Goal: Communication & Community: Answer question/provide support

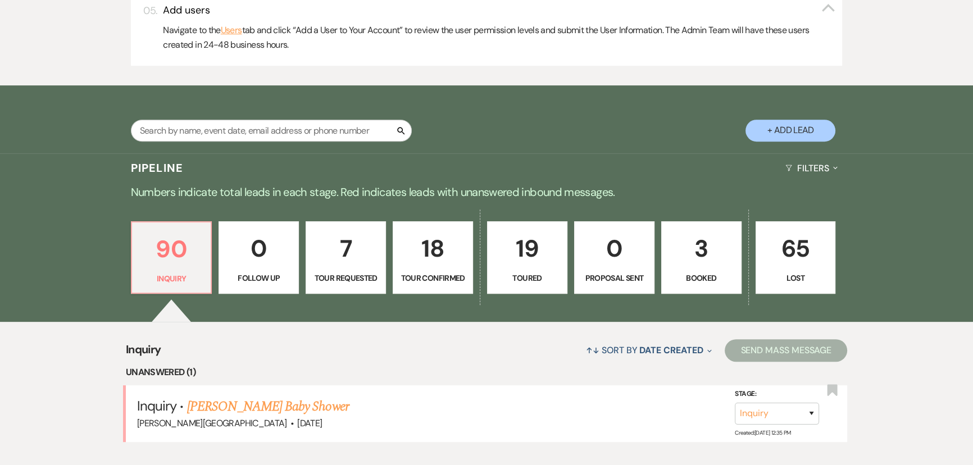
scroll to position [714, 0]
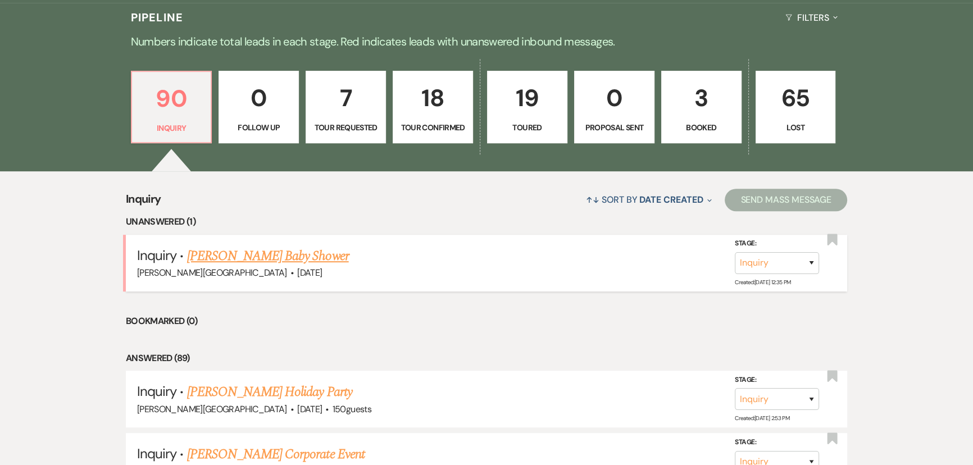
click at [215, 253] on link "[PERSON_NAME] Baby Shower" at bounding box center [268, 256] width 162 height 20
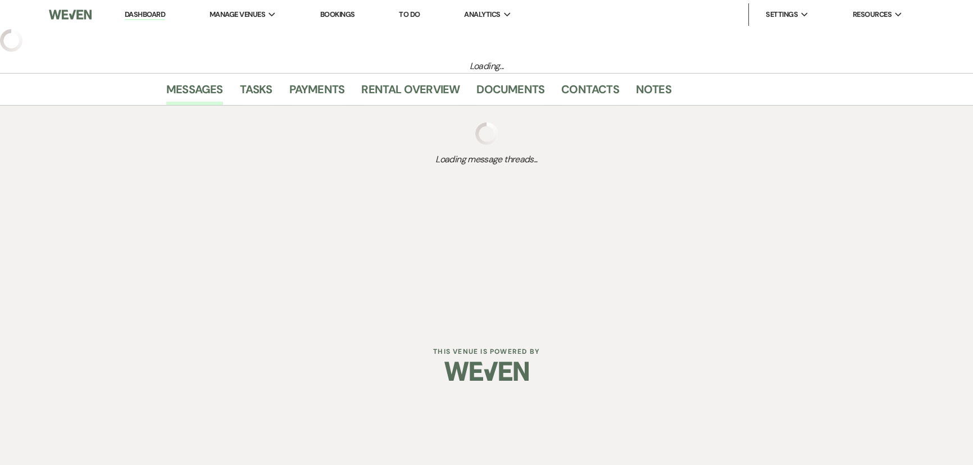
select select "5"
select select "3"
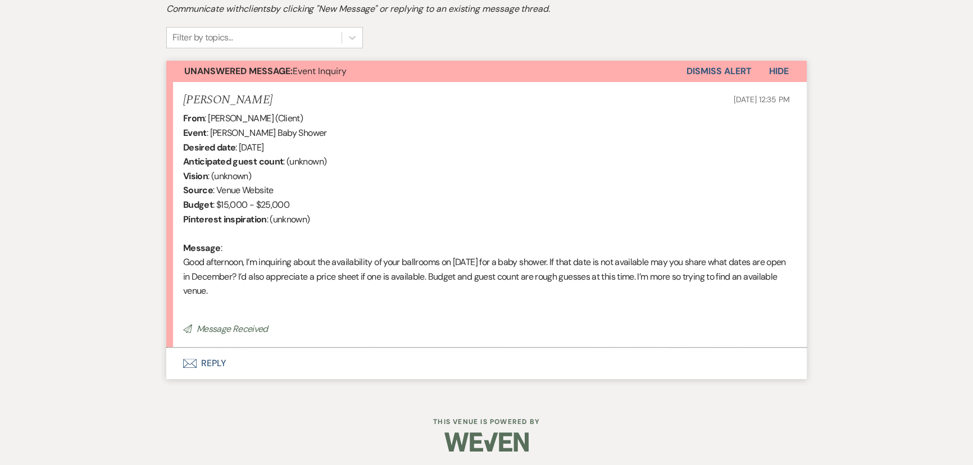
scroll to position [336, 0]
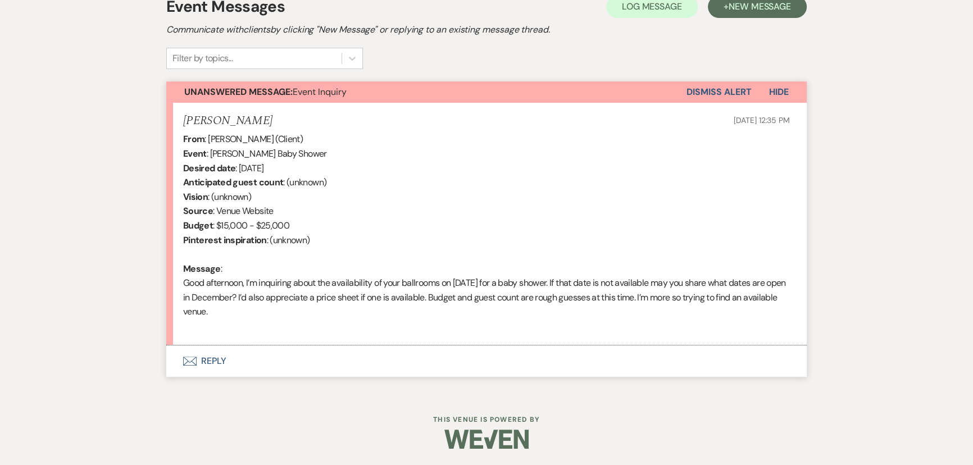
click at [221, 363] on button "Envelope Reply" at bounding box center [486, 360] width 640 height 31
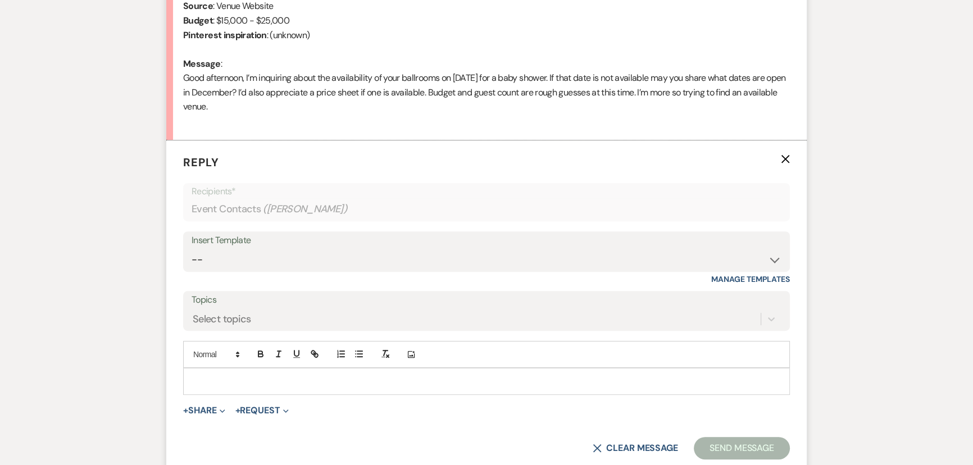
scroll to position [550, 0]
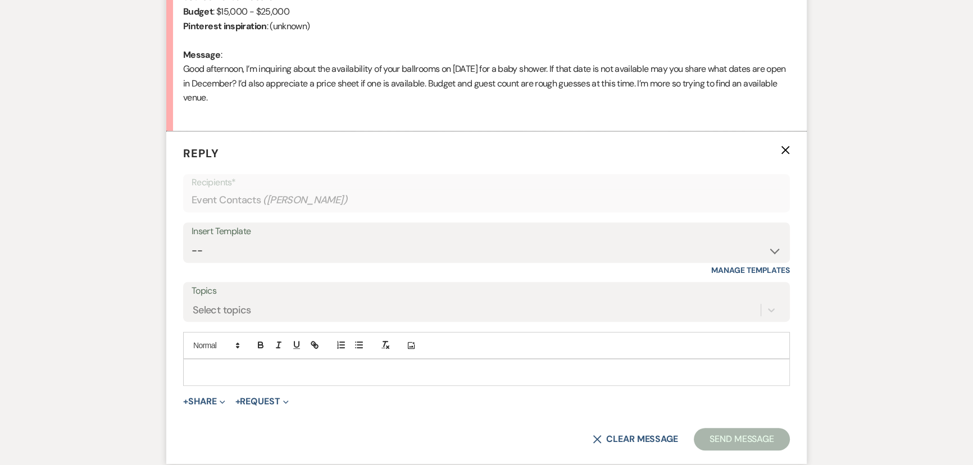
click at [221, 363] on div at bounding box center [486, 372] width 605 height 26
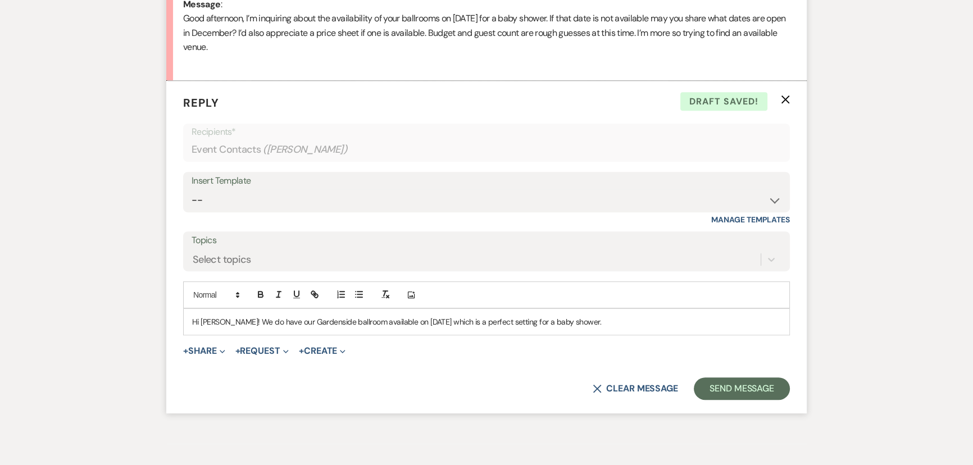
scroll to position [601, 0]
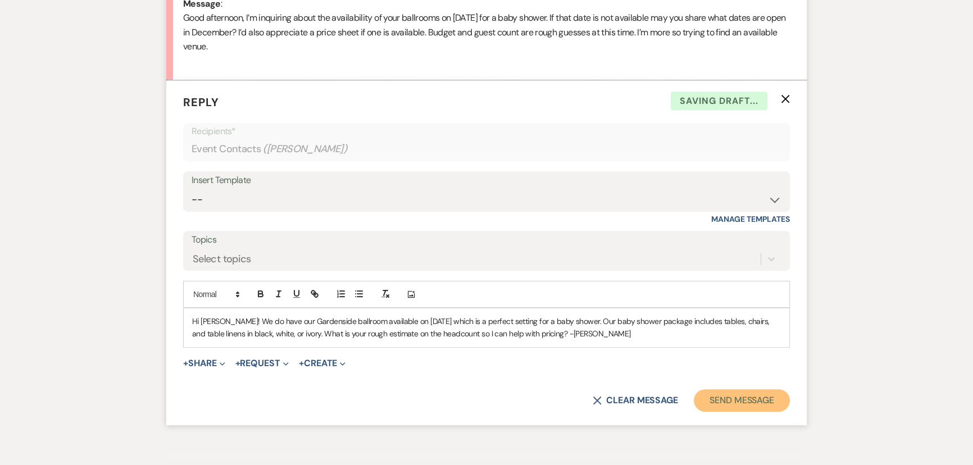
click at [750, 403] on button "Send Message" at bounding box center [741, 400] width 96 height 22
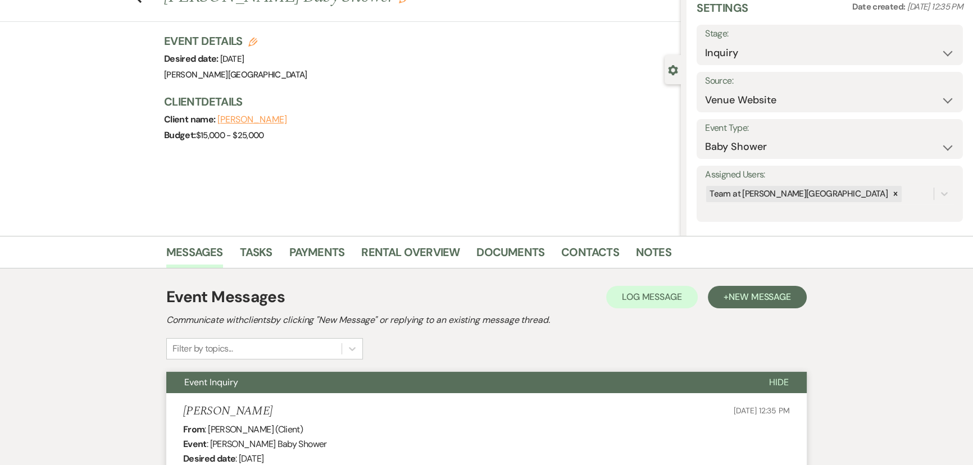
scroll to position [0, 0]
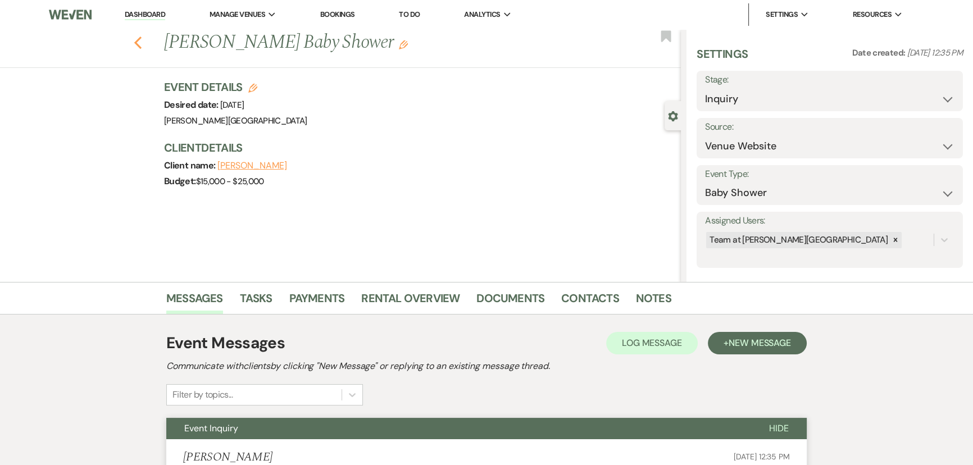
click at [141, 36] on icon "Previous" at bounding box center [138, 42] width 8 height 13
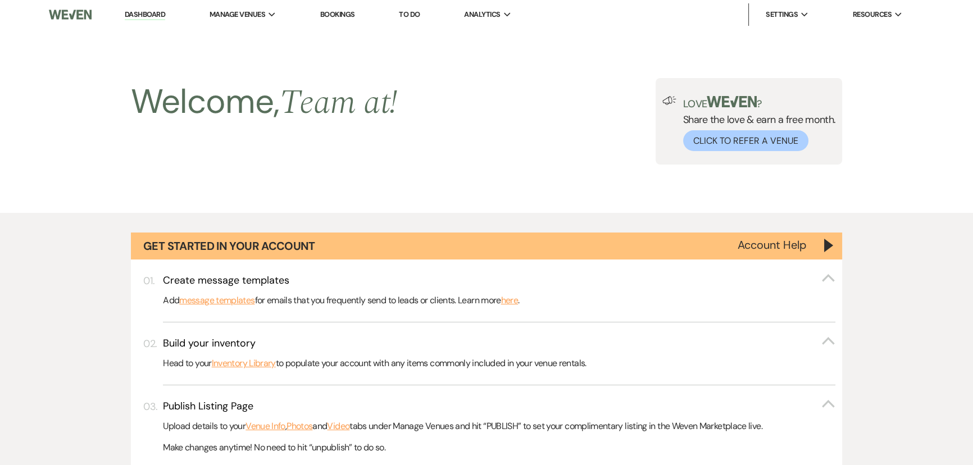
scroll to position [714, 0]
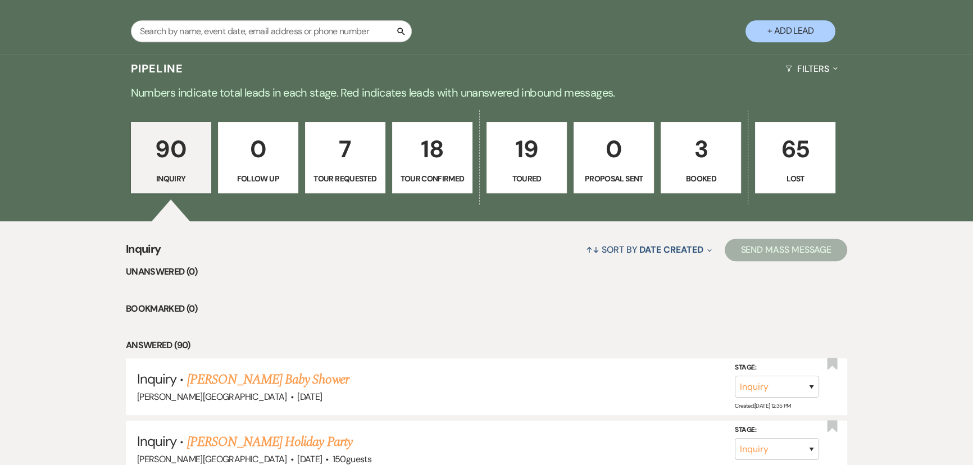
click at [521, 145] on p "19" at bounding box center [527, 149] width 66 height 38
select select "5"
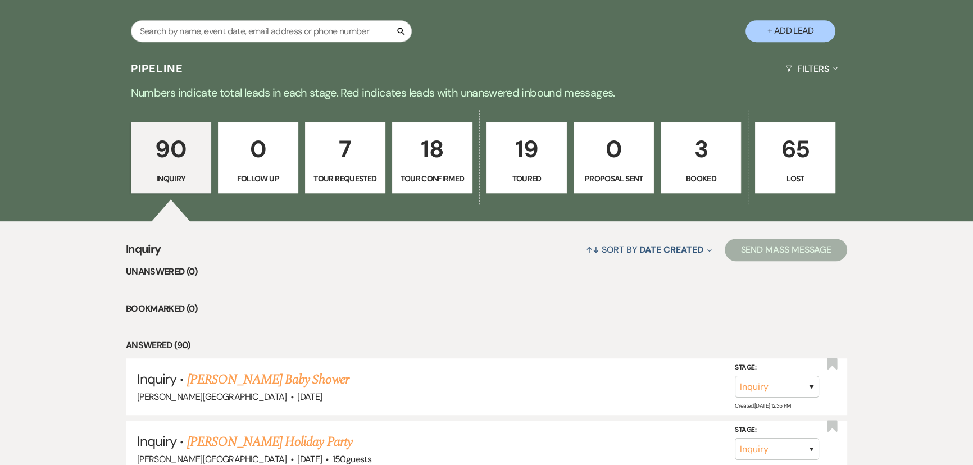
select select "5"
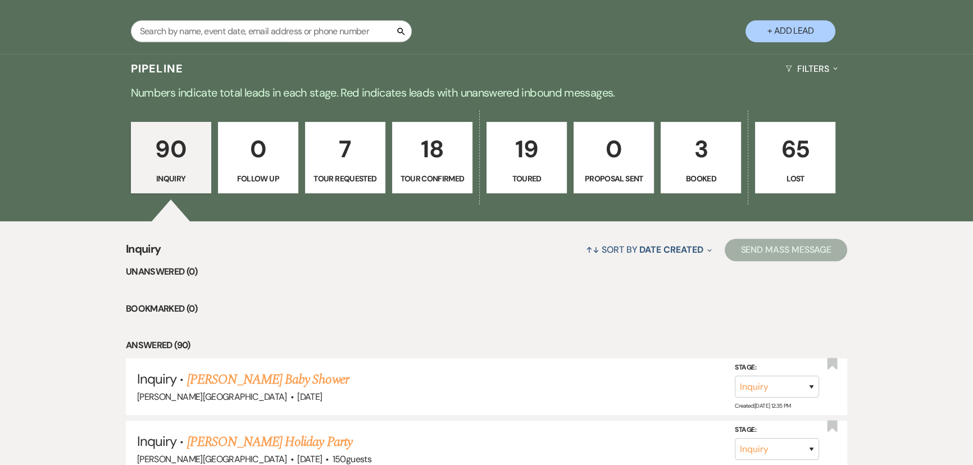
select select "5"
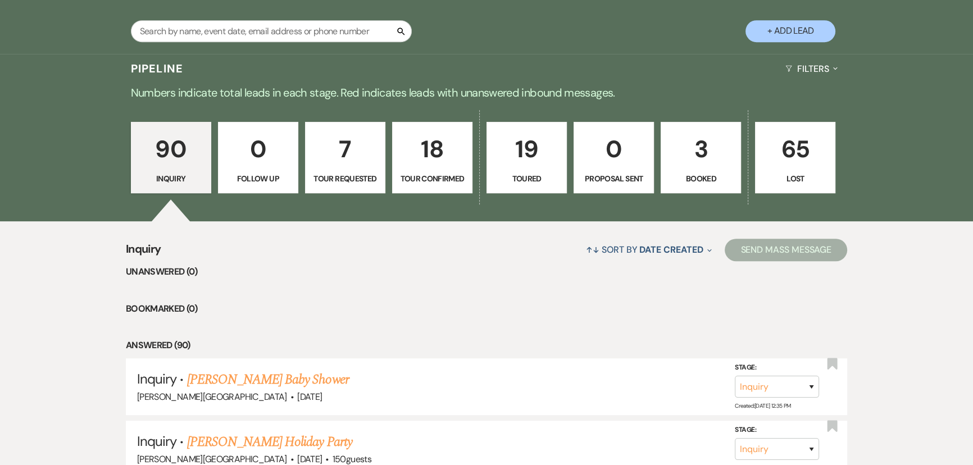
select select "5"
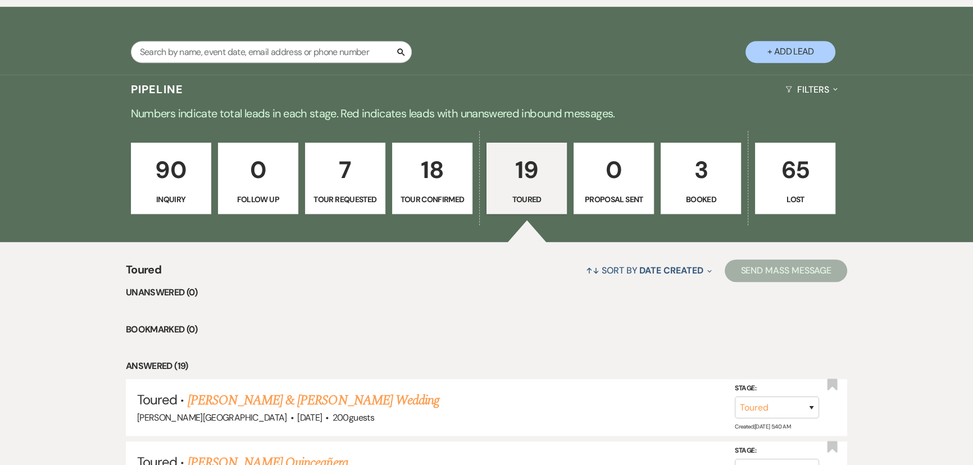
click at [403, 186] on p "18" at bounding box center [432, 170] width 66 height 38
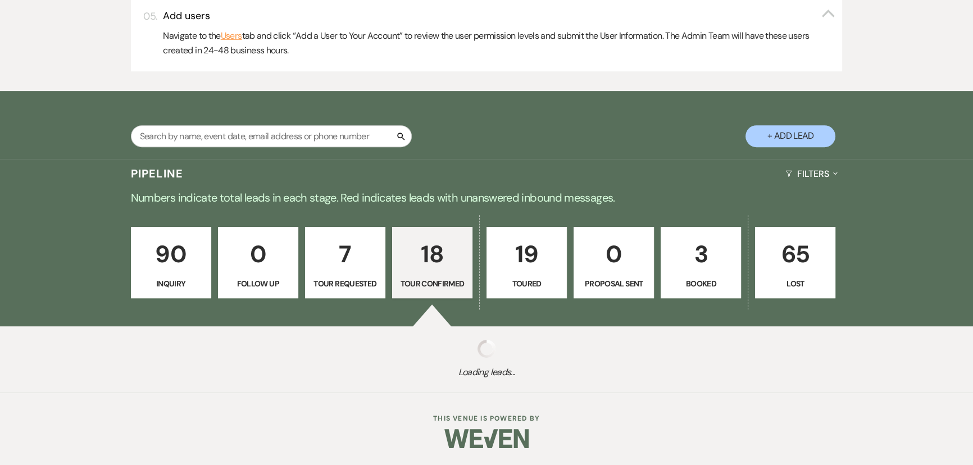
select select "4"
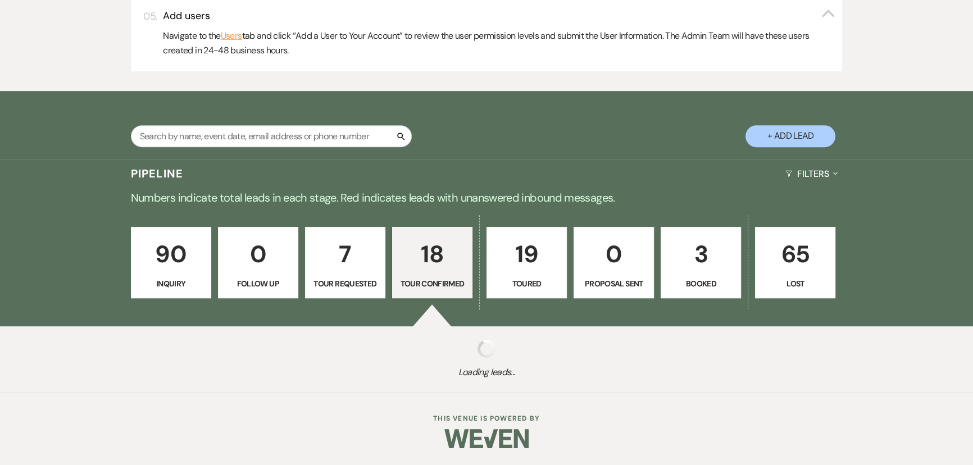
select select "4"
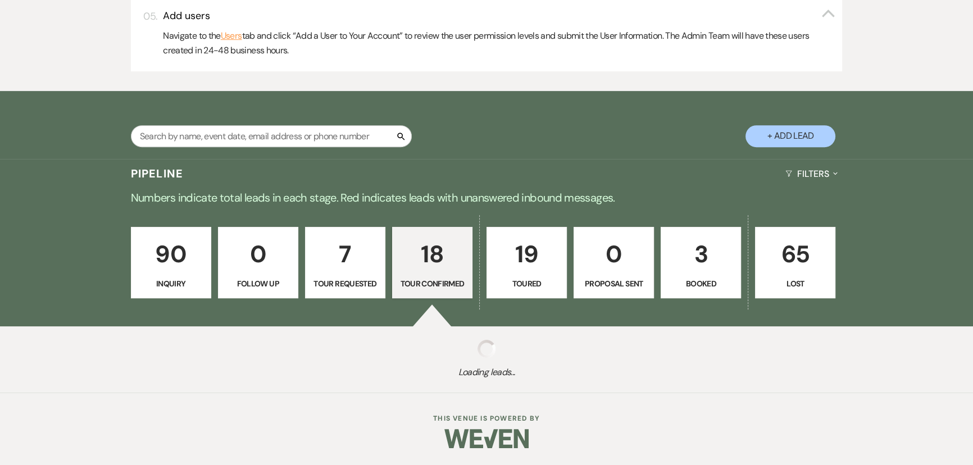
select select "4"
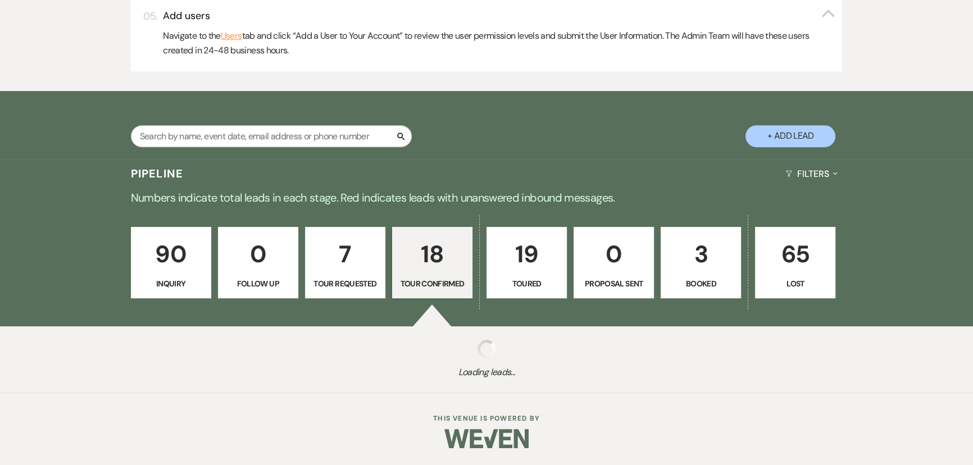
select select "4"
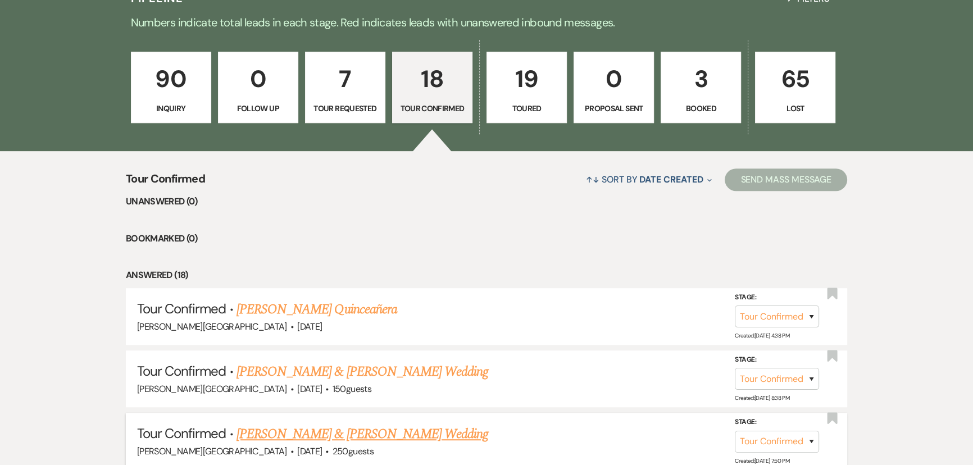
scroll to position [631, 0]
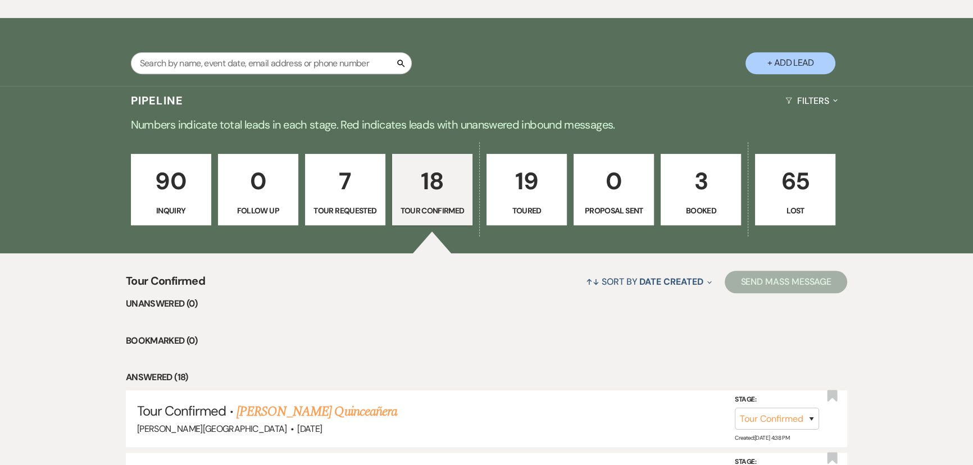
click at [159, 164] on p "90" at bounding box center [171, 181] width 66 height 38
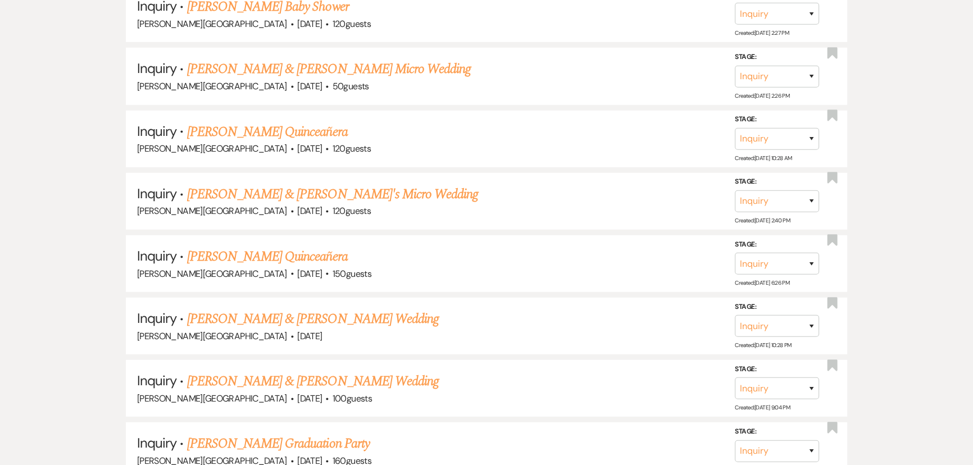
scroll to position [4102, 0]
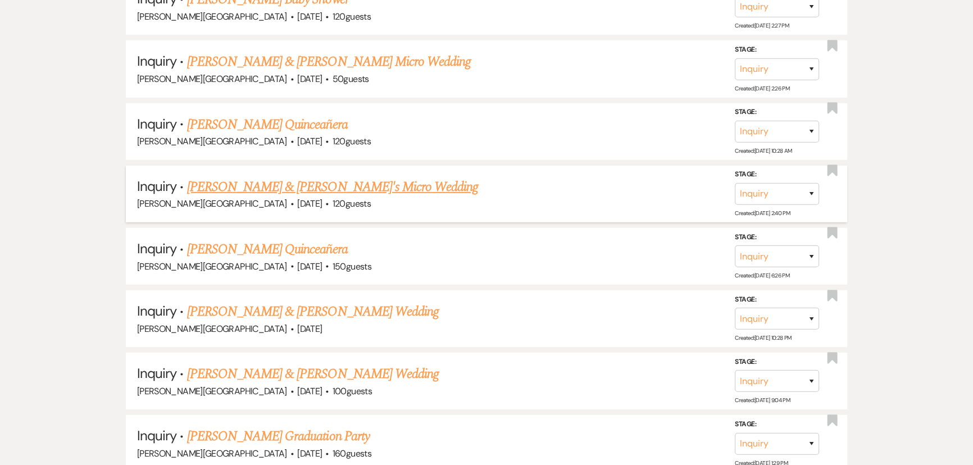
click at [235, 177] on link "[PERSON_NAME] & [PERSON_NAME]'s Micro Wedding" at bounding box center [332, 187] width 291 height 20
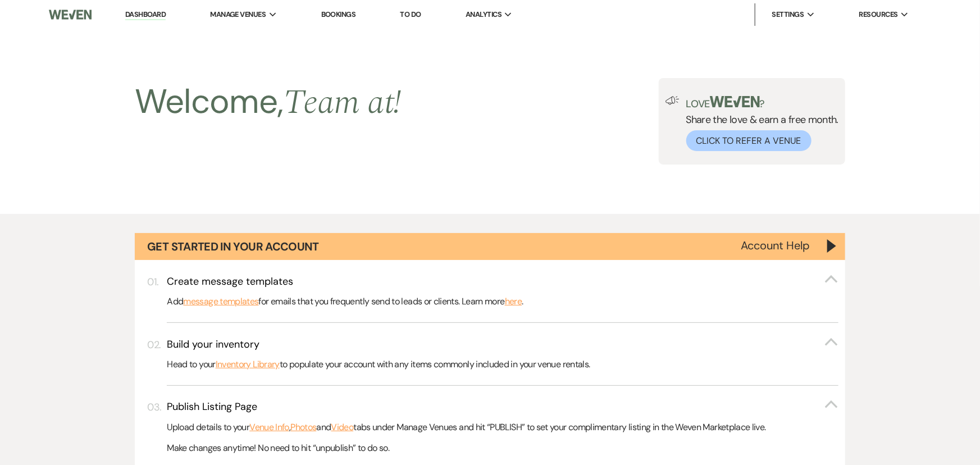
select select "5"
select select "16"
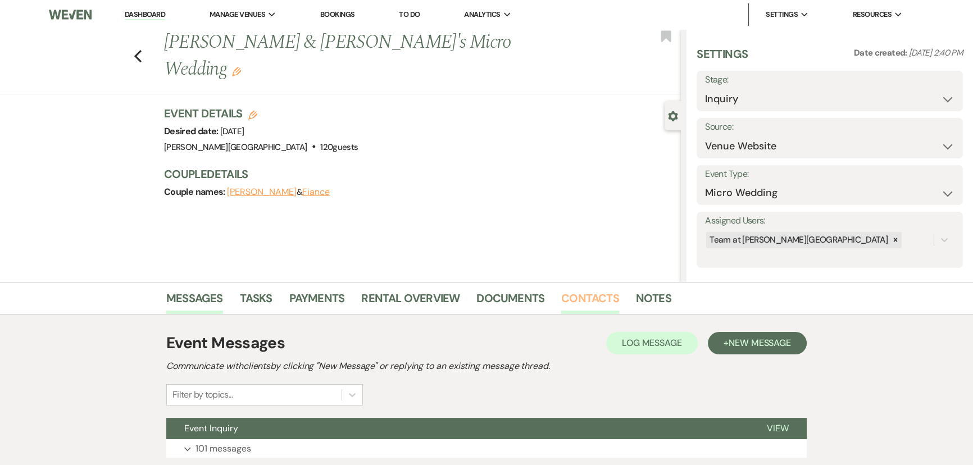
click at [608, 295] on link "Contacts" at bounding box center [590, 301] width 58 height 25
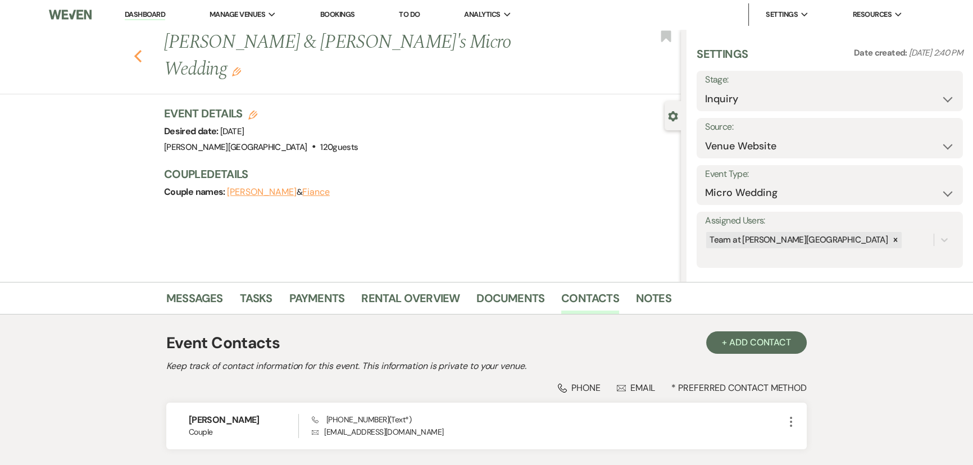
click at [142, 47] on button "Previous" at bounding box center [138, 55] width 8 height 16
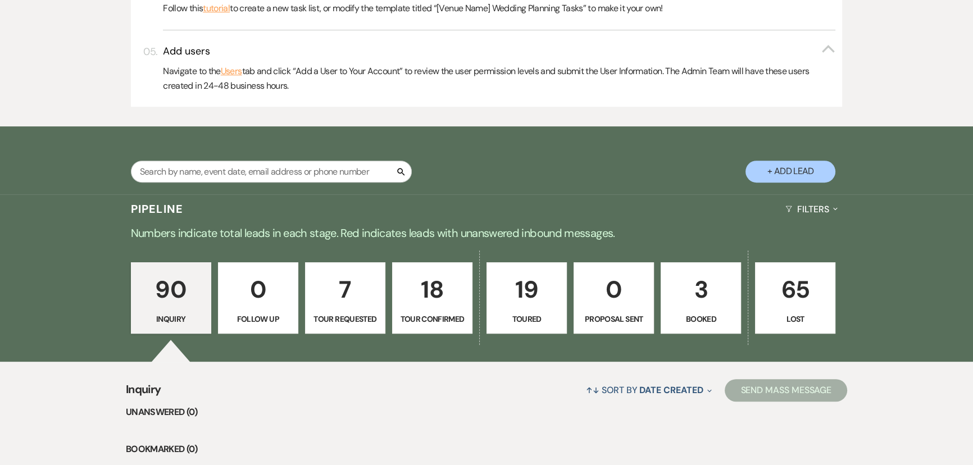
scroll to position [376, 0]
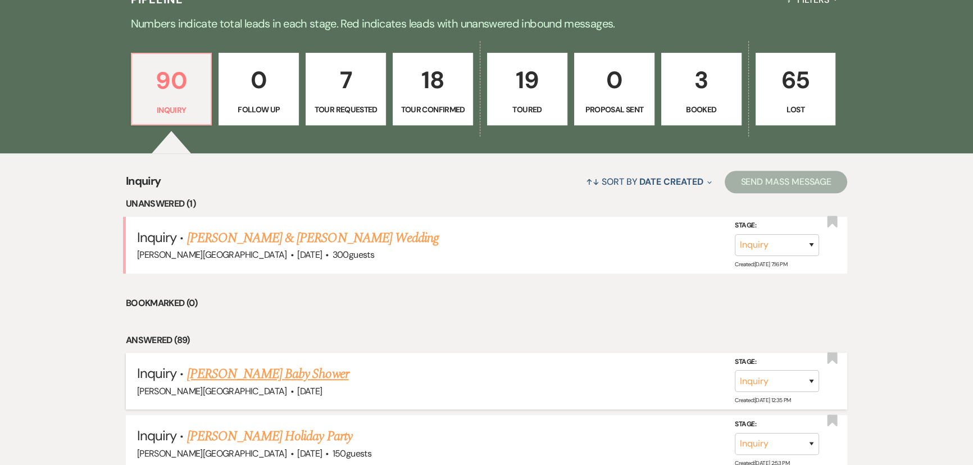
scroll to position [733, 0]
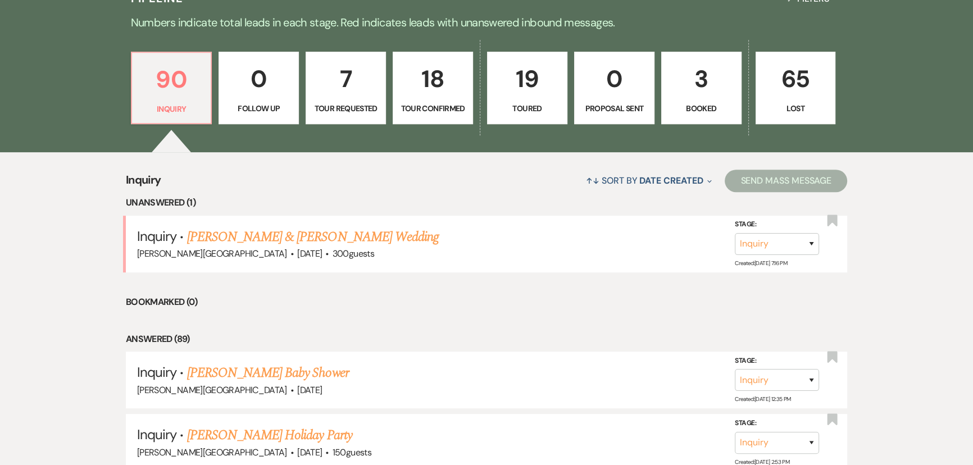
click at [254, 232] on link "[PERSON_NAME] & [PERSON_NAME] Wedding" at bounding box center [313, 237] width 252 height 20
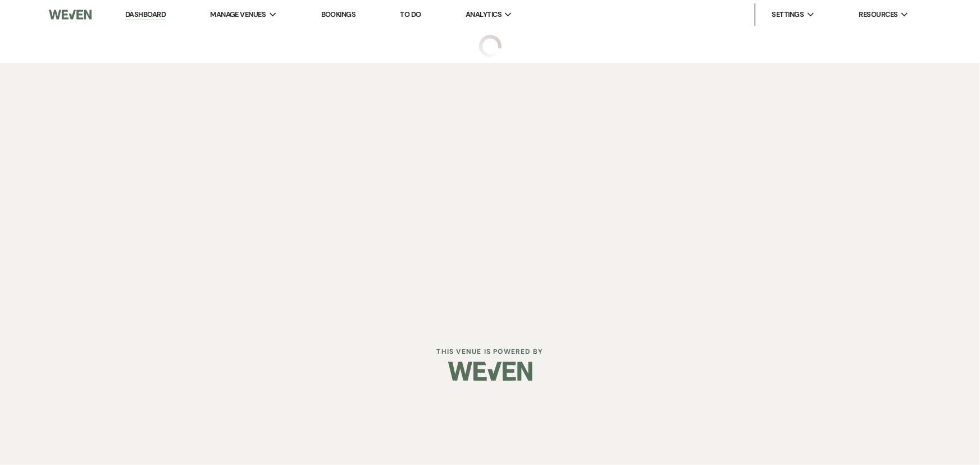
select select "5"
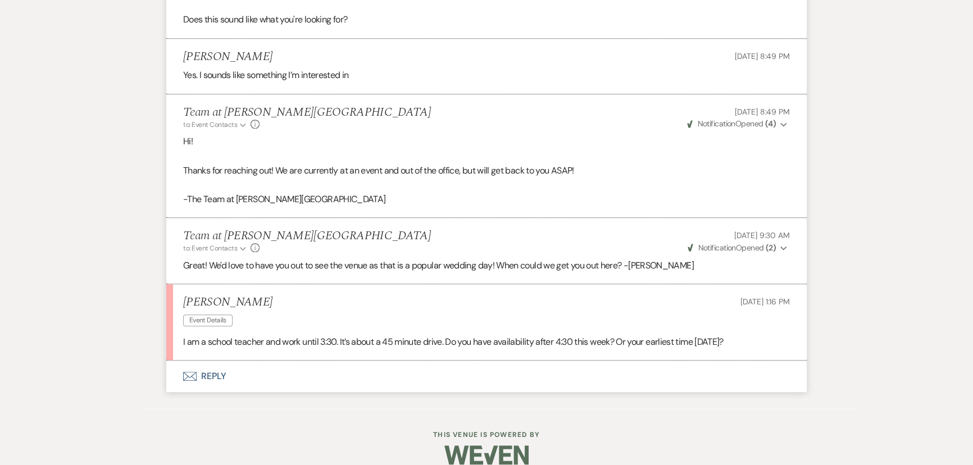
scroll to position [1053, 0]
click at [217, 364] on button "Envelope Reply" at bounding box center [486, 375] width 640 height 31
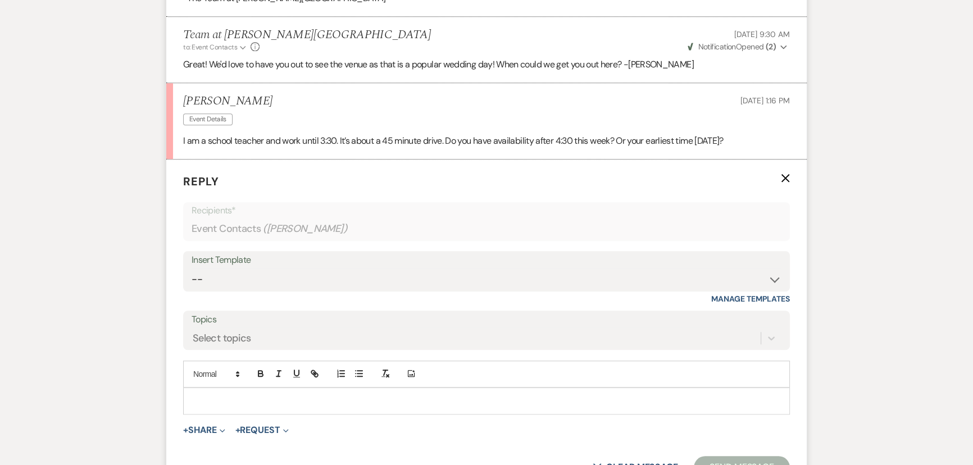
scroll to position [1267, 0]
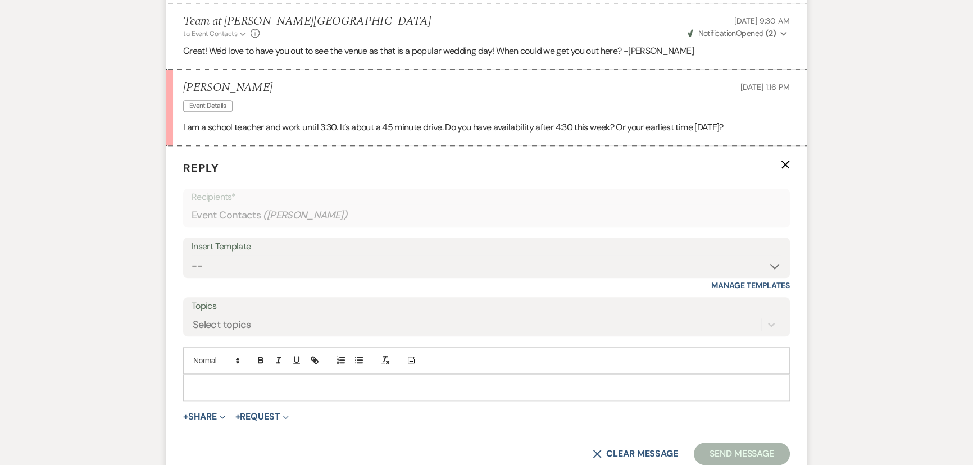
click at [244, 381] on p at bounding box center [486, 387] width 588 height 12
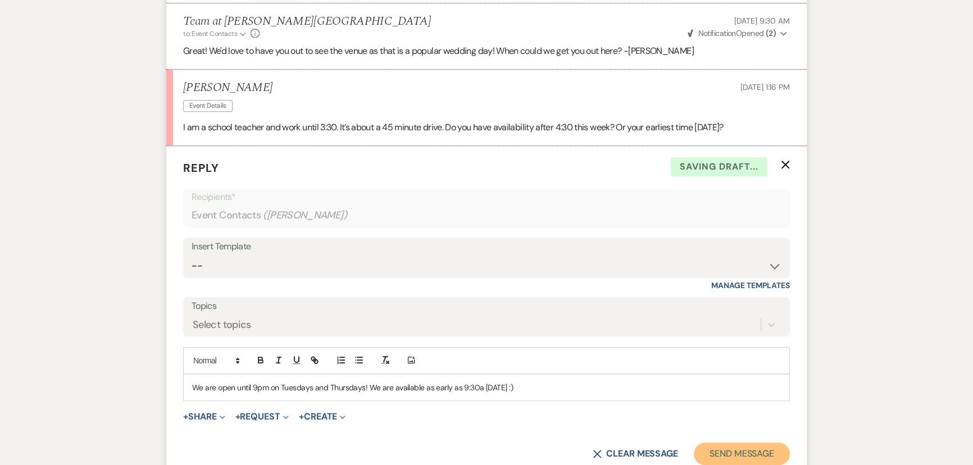
click at [716, 442] on button "Send Message" at bounding box center [741, 453] width 96 height 22
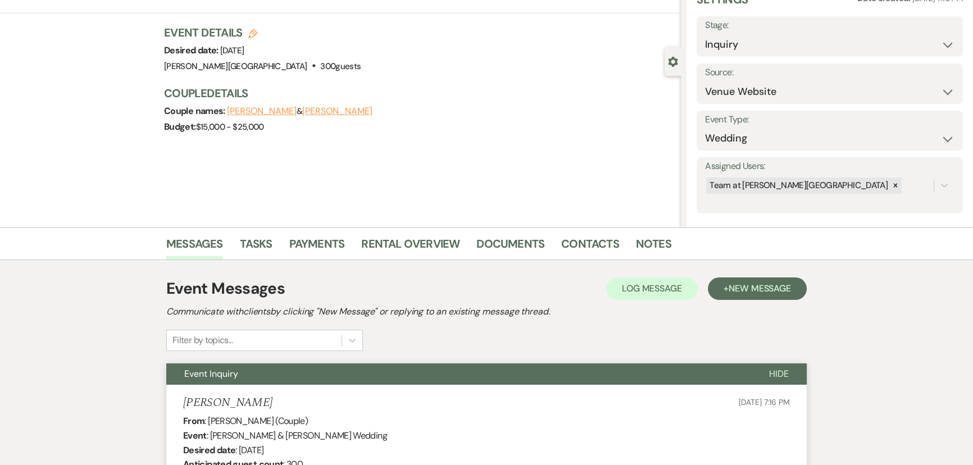
scroll to position [0, 0]
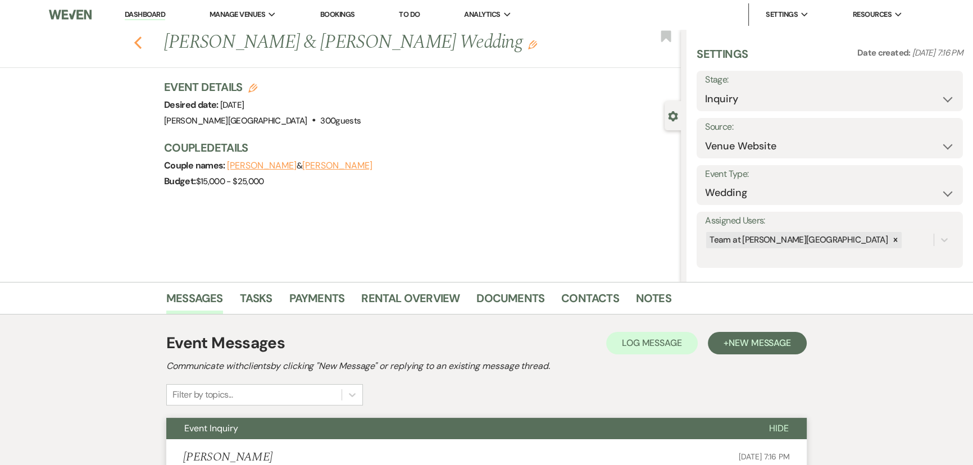
click at [141, 45] on use "button" at bounding box center [137, 42] width 7 height 12
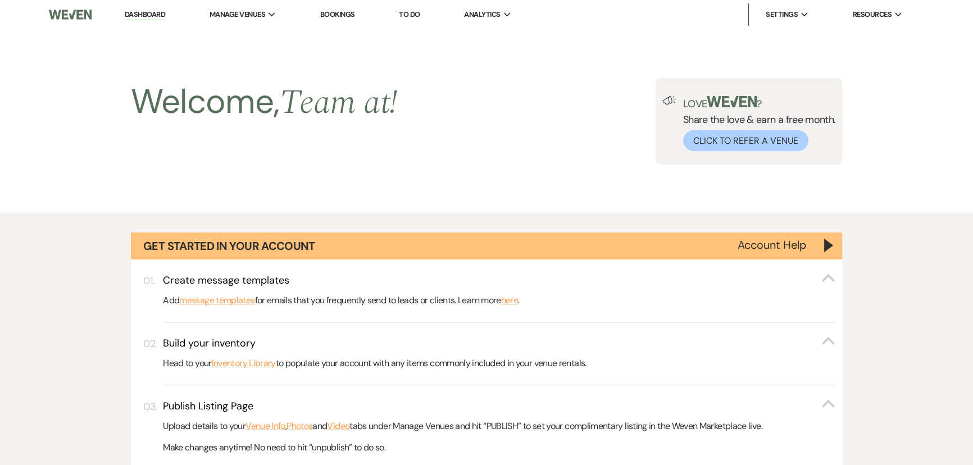
scroll to position [733, 0]
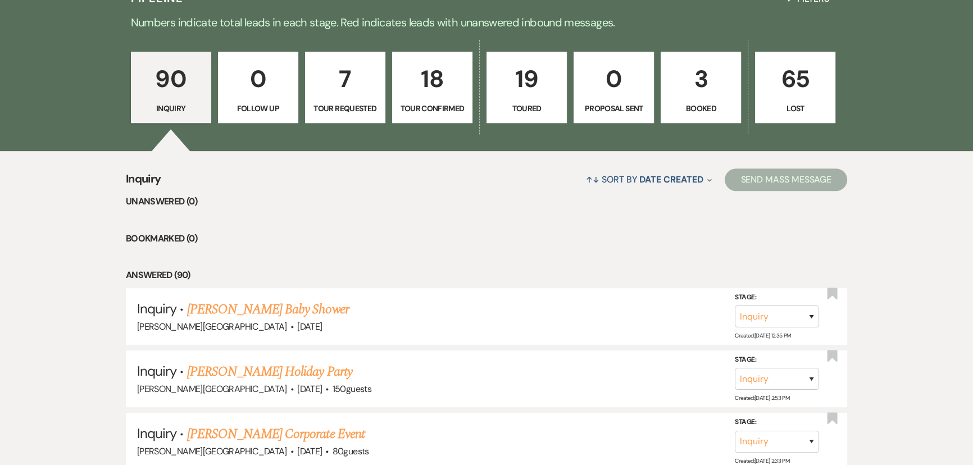
click at [430, 78] on p "18" at bounding box center [432, 79] width 66 height 38
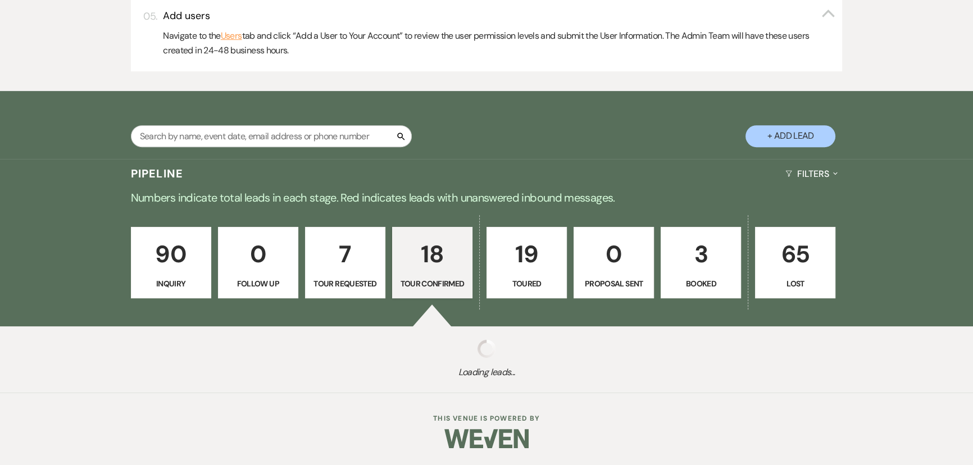
select select "4"
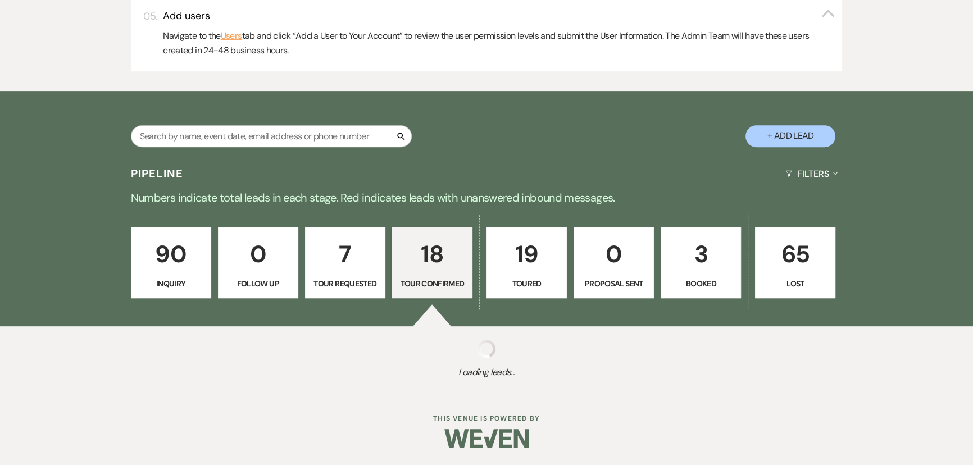
select select "4"
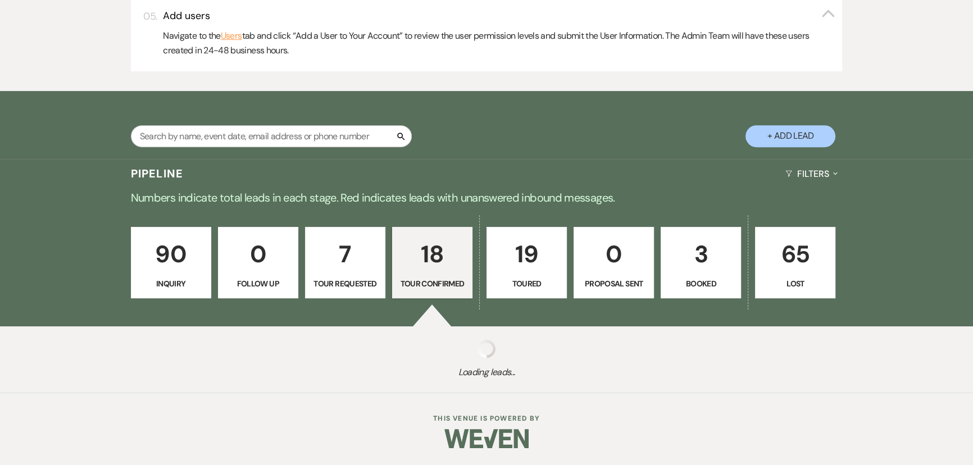
select select "4"
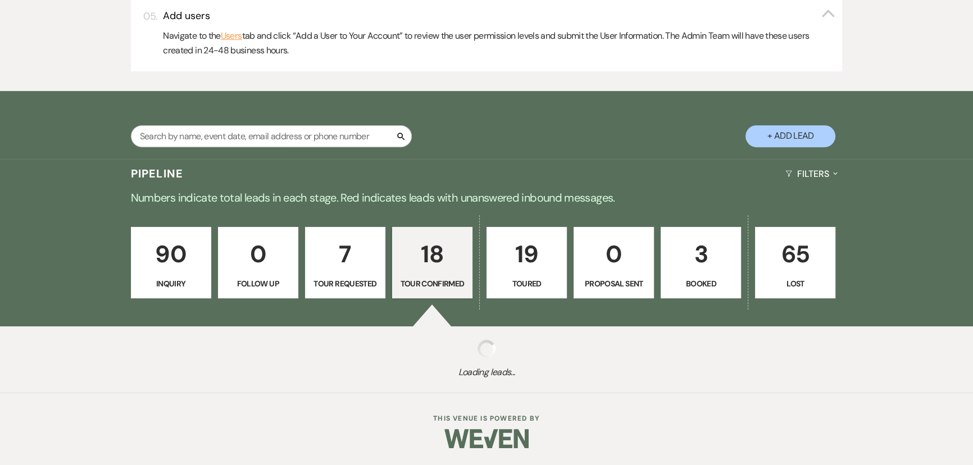
select select "4"
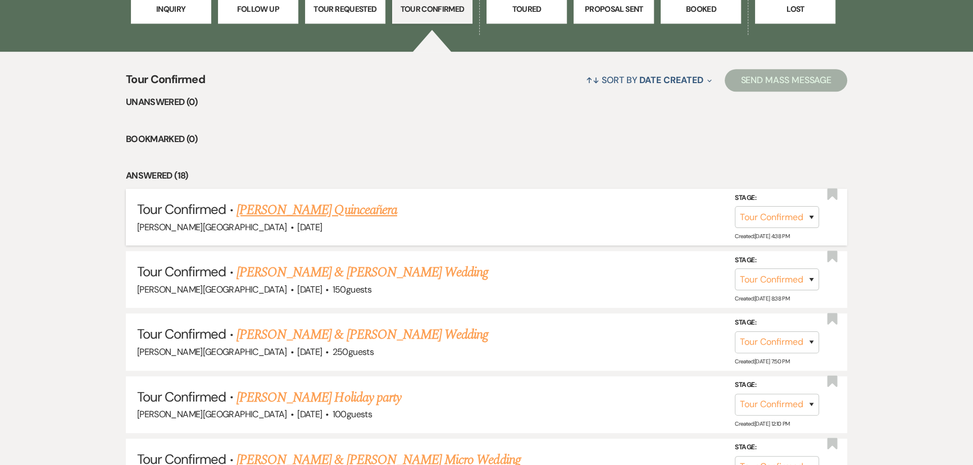
scroll to position [836, 0]
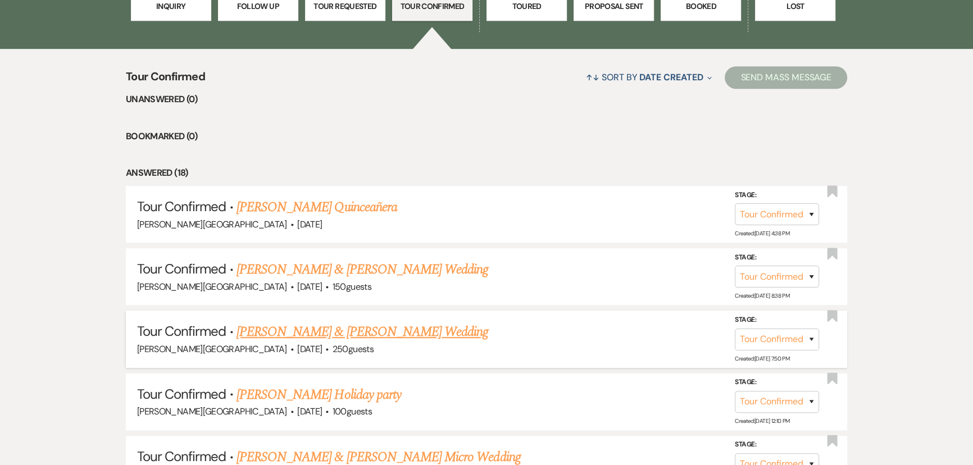
click at [379, 326] on link "[PERSON_NAME] & [PERSON_NAME] Wedding" at bounding box center [362, 332] width 252 height 20
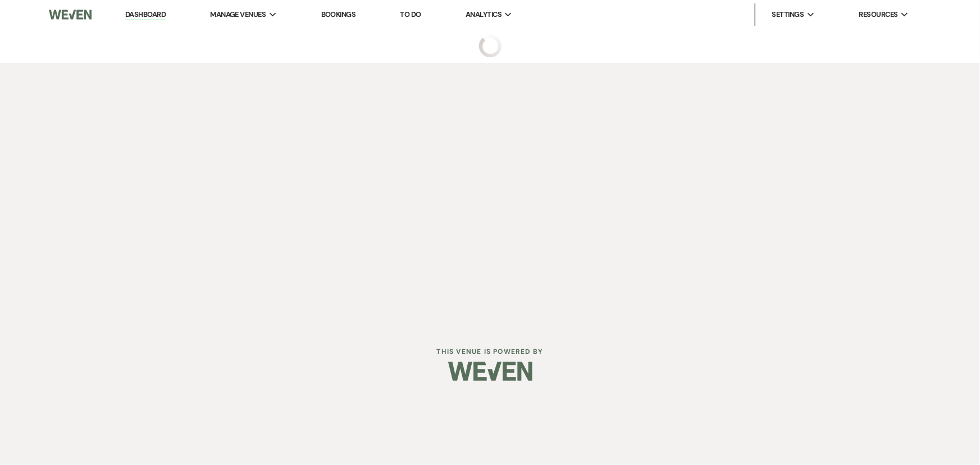
select select "4"
select select "5"
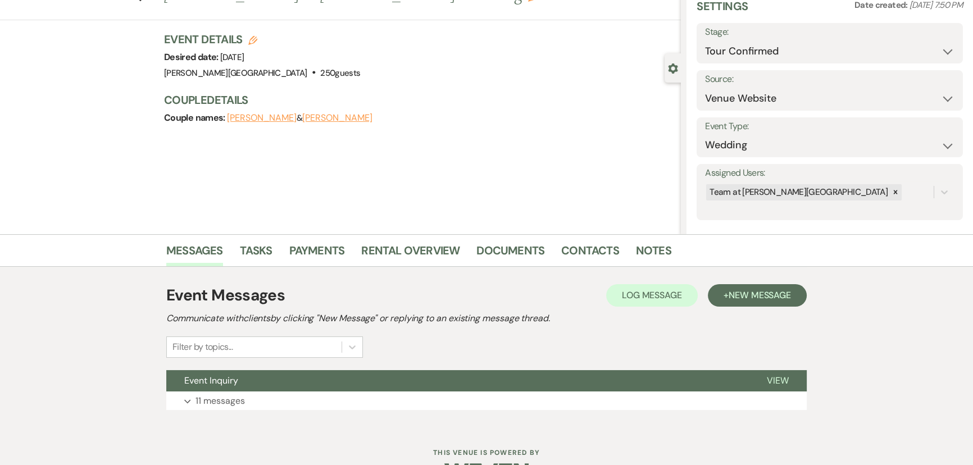
scroll to position [81, 0]
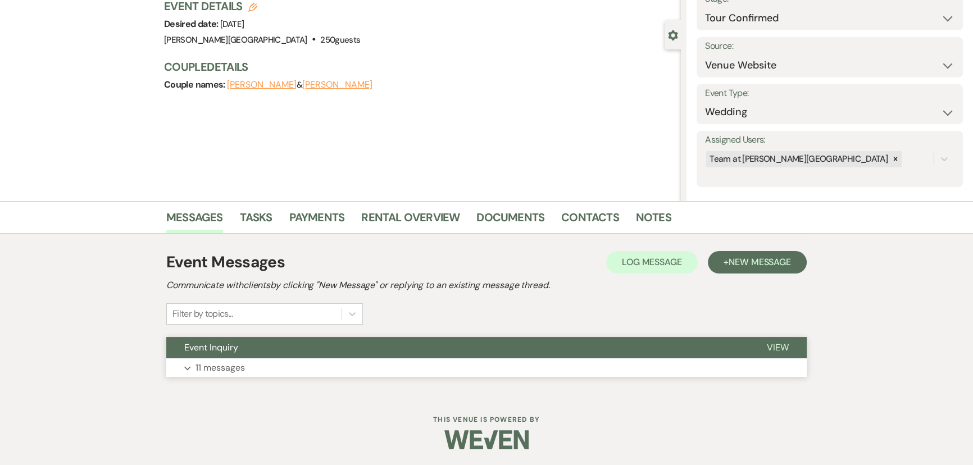
click at [225, 371] on p "11 messages" at bounding box center [219, 367] width 49 height 15
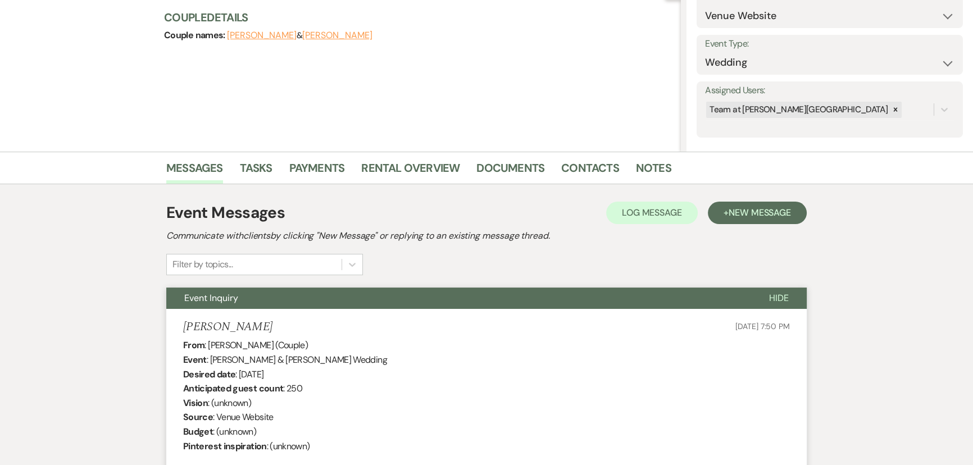
scroll to position [0, 0]
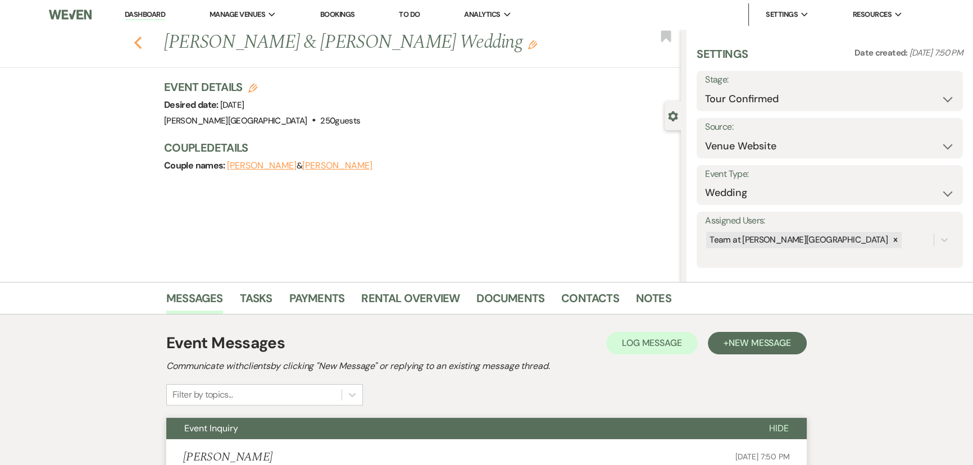
click at [138, 44] on icon "Previous" at bounding box center [138, 42] width 8 height 13
select select "4"
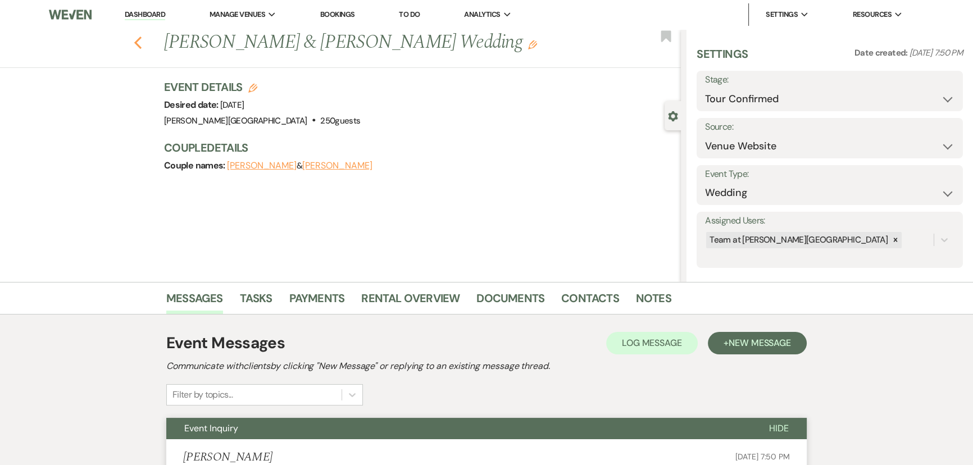
select select "4"
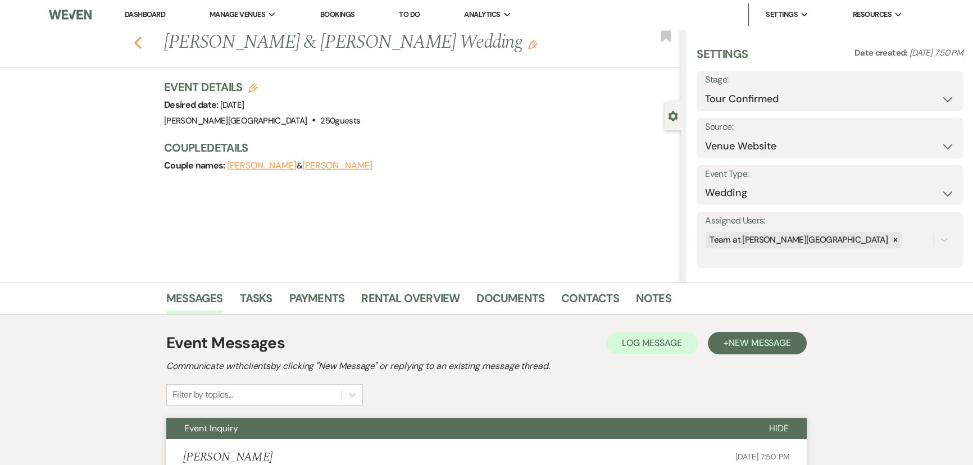
select select "4"
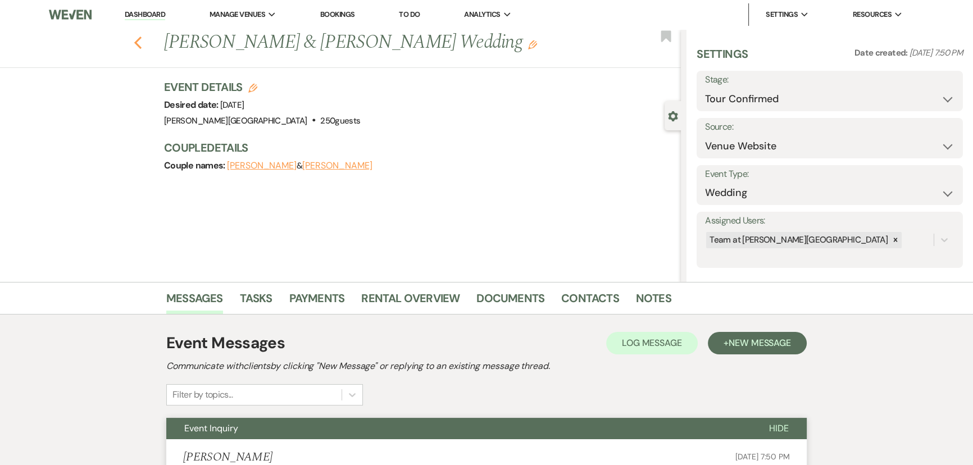
select select "4"
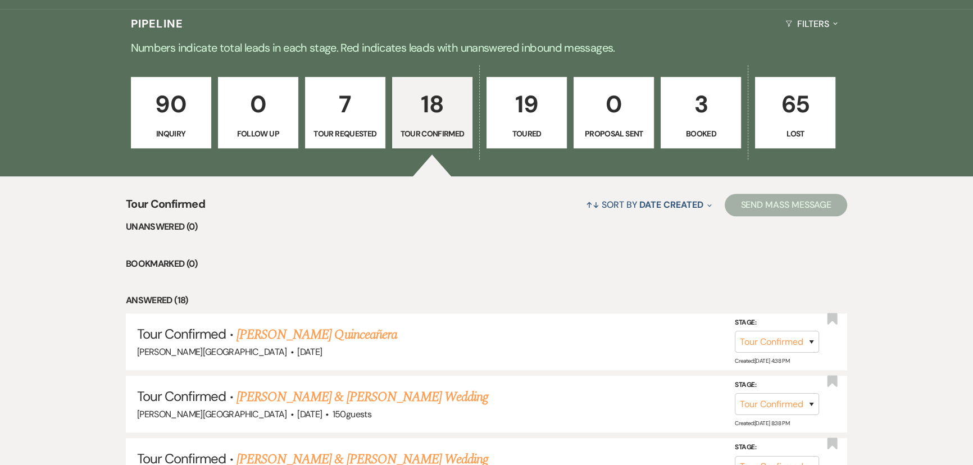
scroll to position [682, 0]
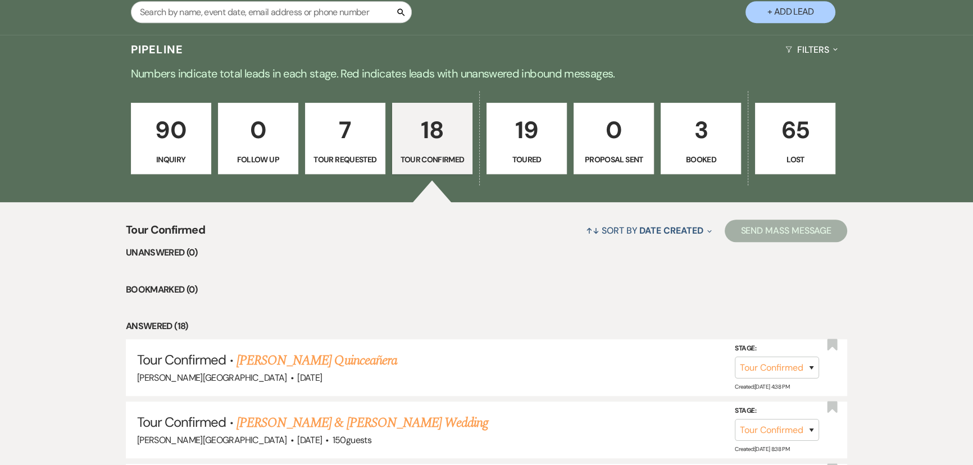
click at [131, 156] on link "90 Inquiry" at bounding box center [171, 139] width 80 height 72
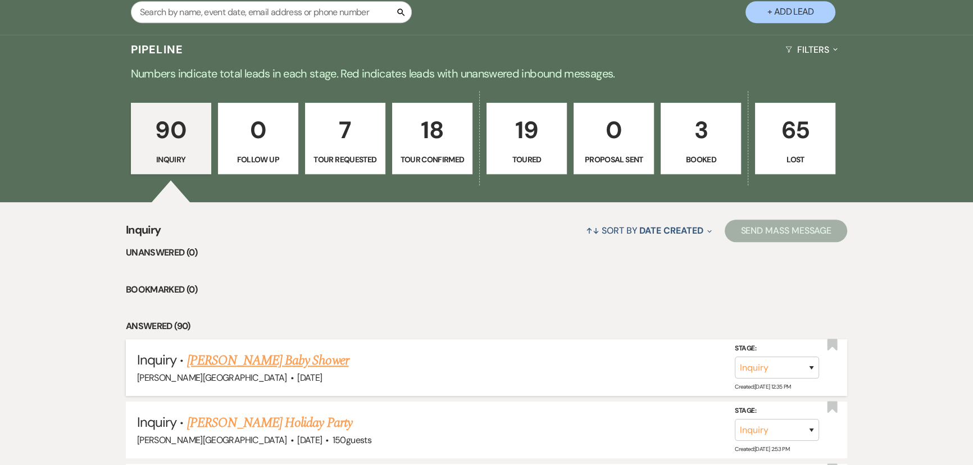
click at [262, 355] on link "[PERSON_NAME] Baby Shower" at bounding box center [268, 360] width 162 height 20
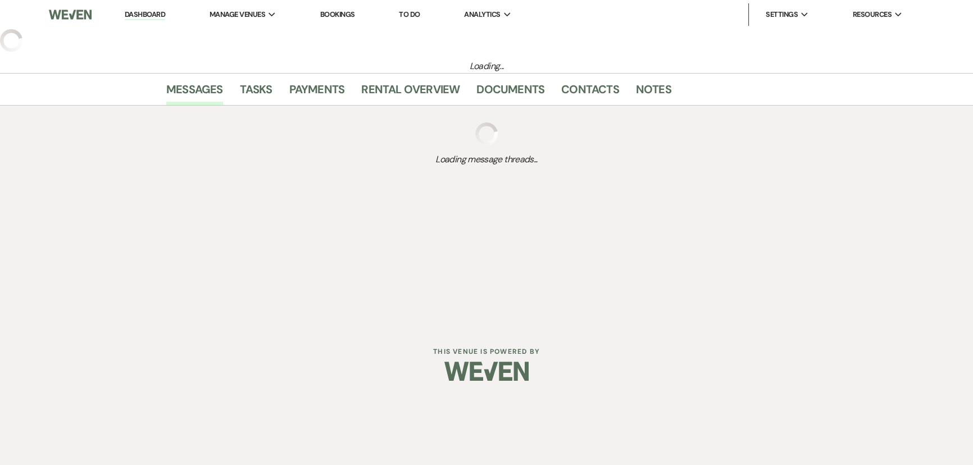
select select "5"
select select "3"
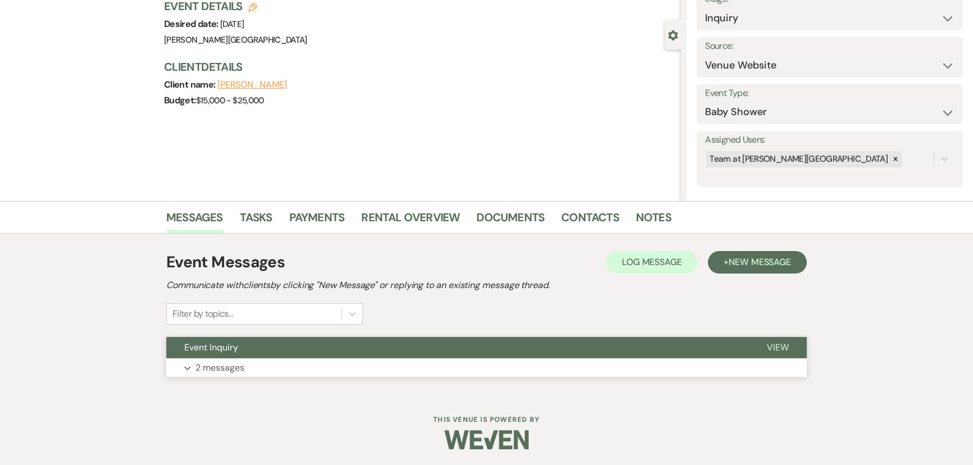
click at [239, 366] on p "2 messages" at bounding box center [219, 367] width 49 height 15
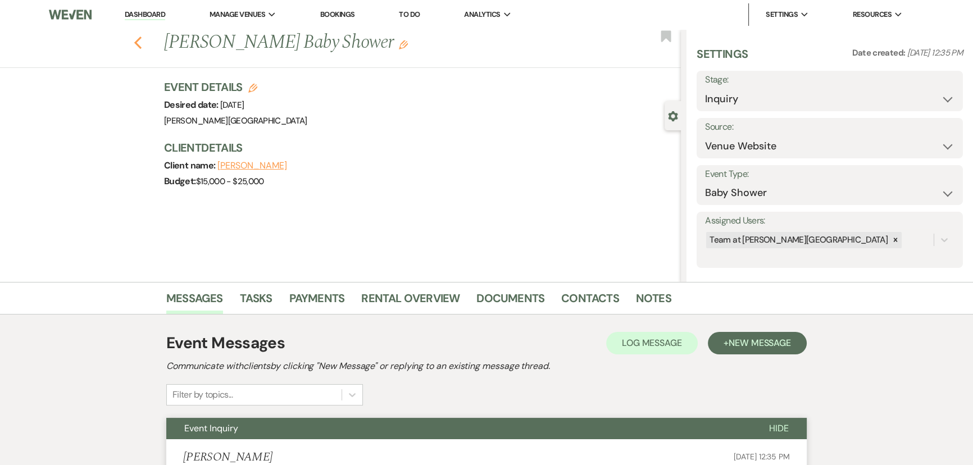
click at [142, 44] on icon "Previous" at bounding box center [138, 42] width 8 height 13
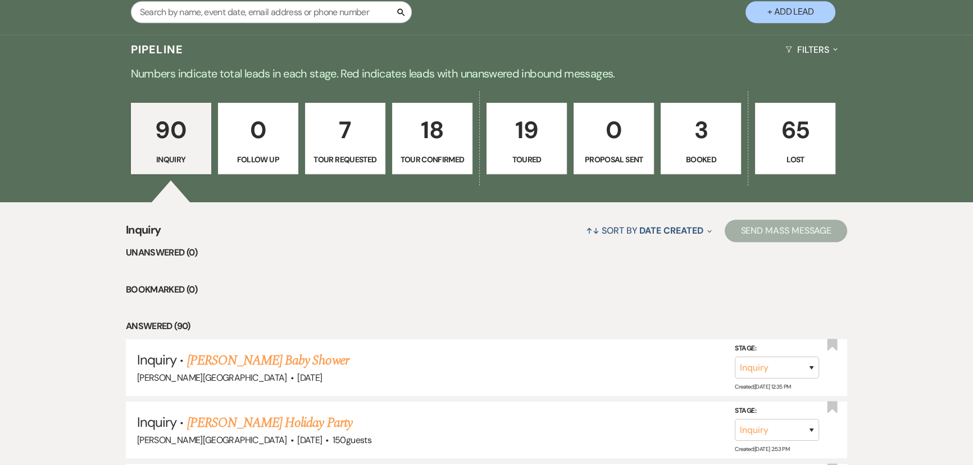
scroll to position [784, 0]
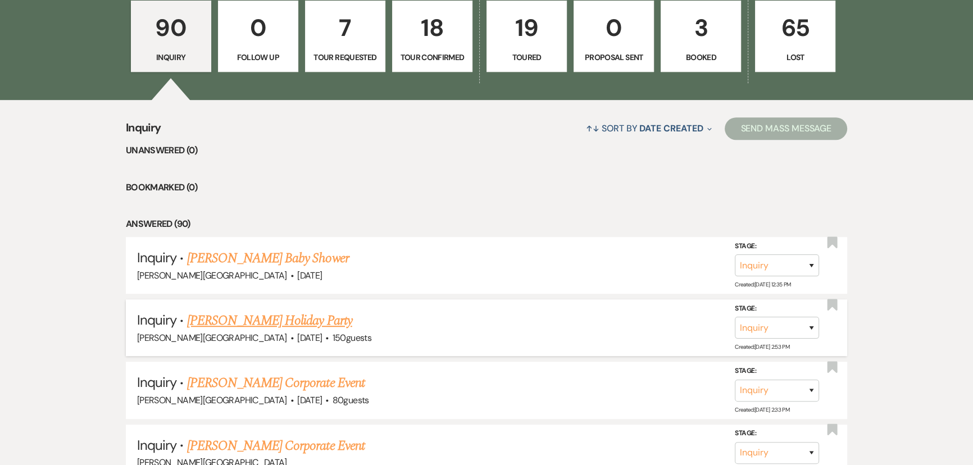
click at [275, 322] on link "[PERSON_NAME] Holiday Party" at bounding box center [269, 321] width 165 height 20
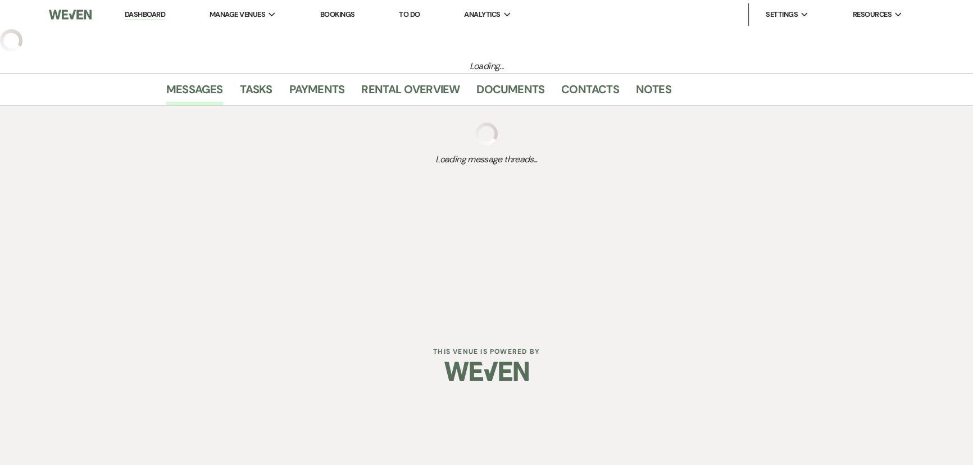
select select "5"
select select "13"
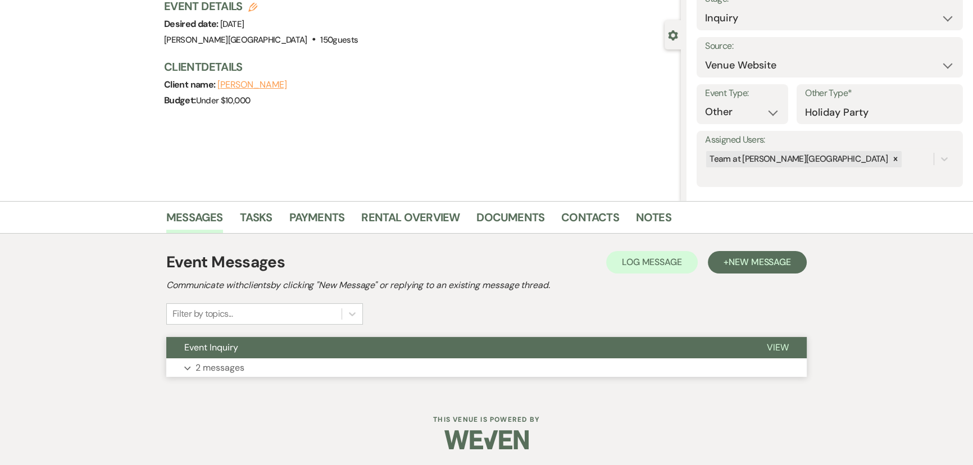
click at [235, 371] on p "2 messages" at bounding box center [219, 367] width 49 height 15
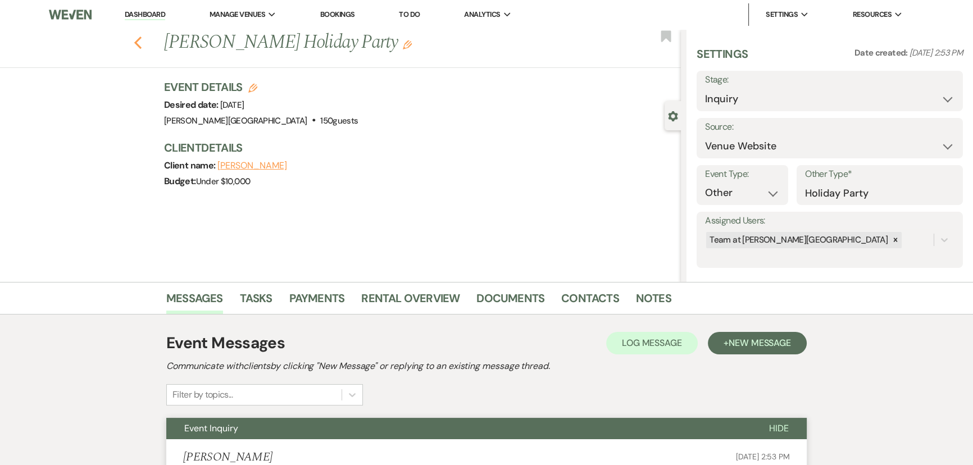
click at [140, 46] on icon "Previous" at bounding box center [138, 42] width 8 height 13
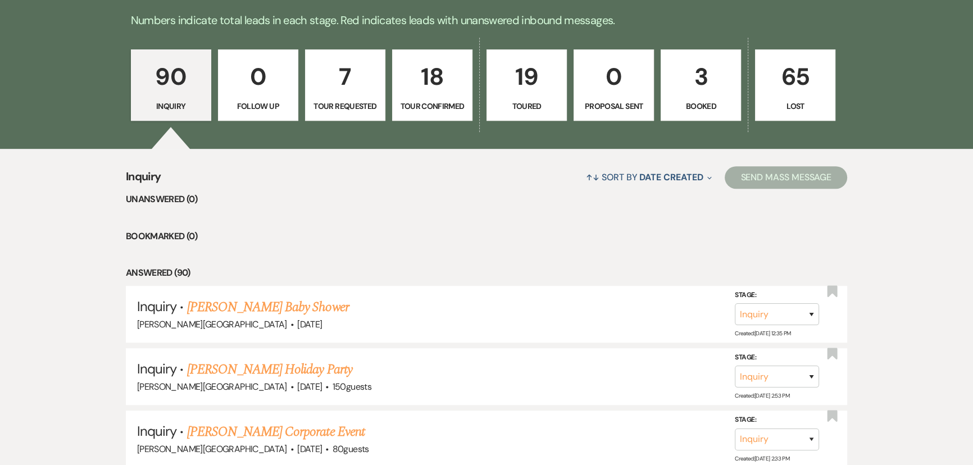
scroll to position [733, 0]
